Goal: Find specific page/section: Find specific page/section

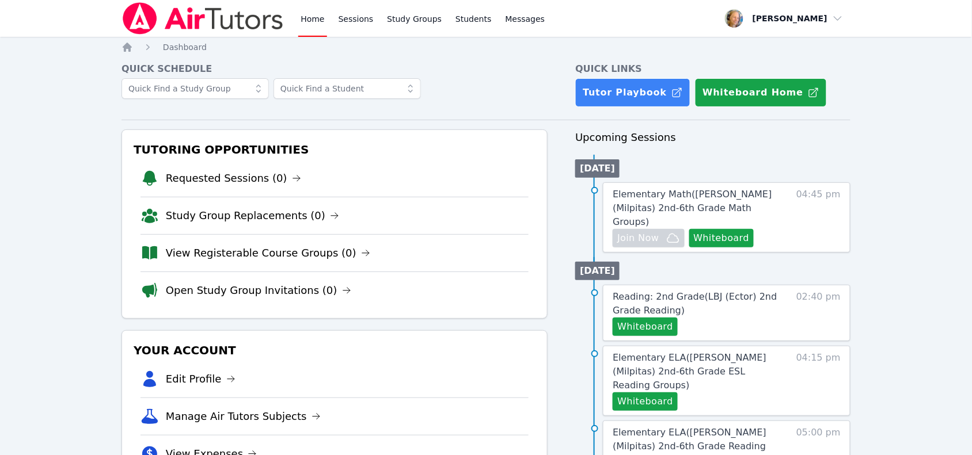
scroll to position [52, 0]
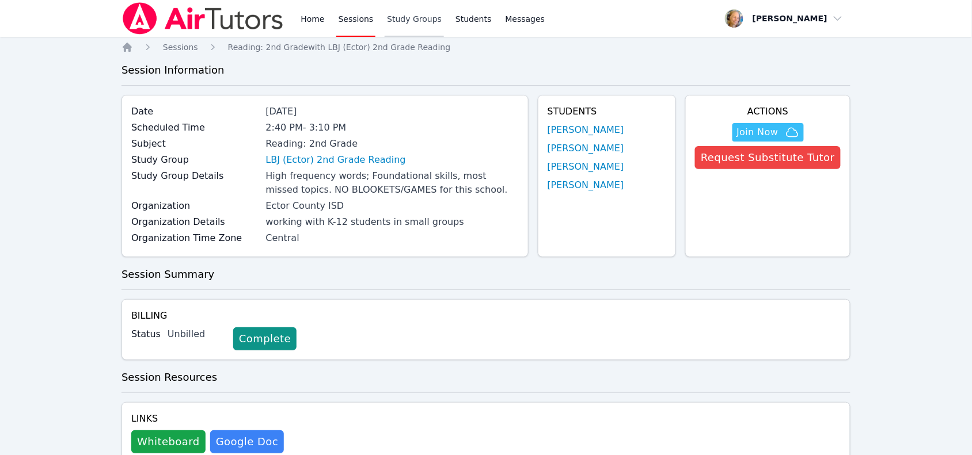
drag, startPoint x: 395, startPoint y: 18, endPoint x: 406, endPoint y: 33, distance: 18.5
click at [396, 18] on link "Study Groups" at bounding box center [414, 18] width 59 height 37
